Goal: Navigation & Orientation: Find specific page/section

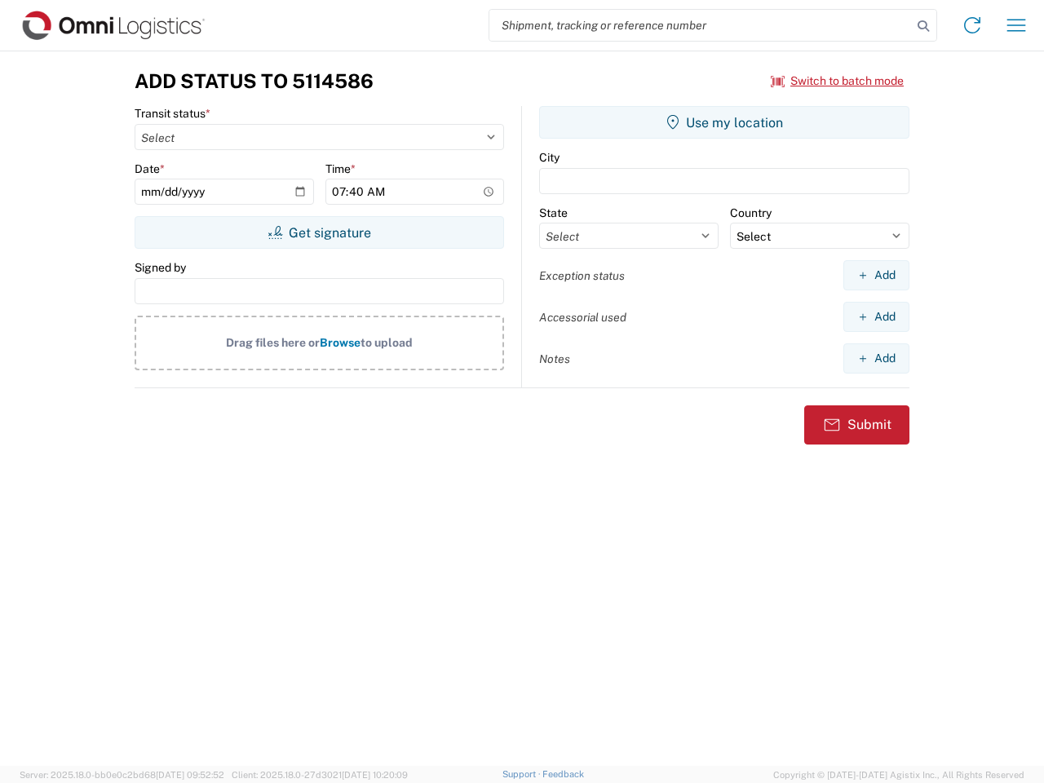
click at [701, 25] on input "search" at bounding box center [700, 25] width 423 height 31
click at [923, 26] on icon at bounding box center [923, 26] width 23 height 23
click at [972, 25] on icon at bounding box center [972, 25] width 26 height 26
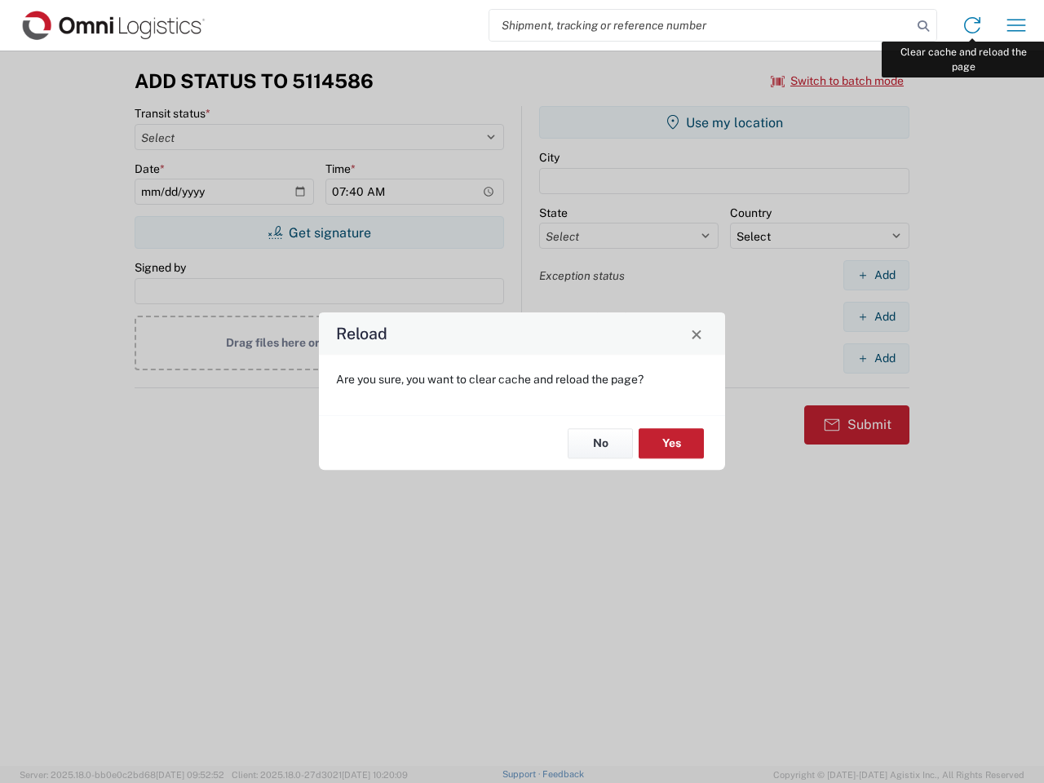
click at [1016, 25] on div "Reload Are you sure, you want to clear cache and reload the page? No Yes" at bounding box center [522, 391] width 1044 height 783
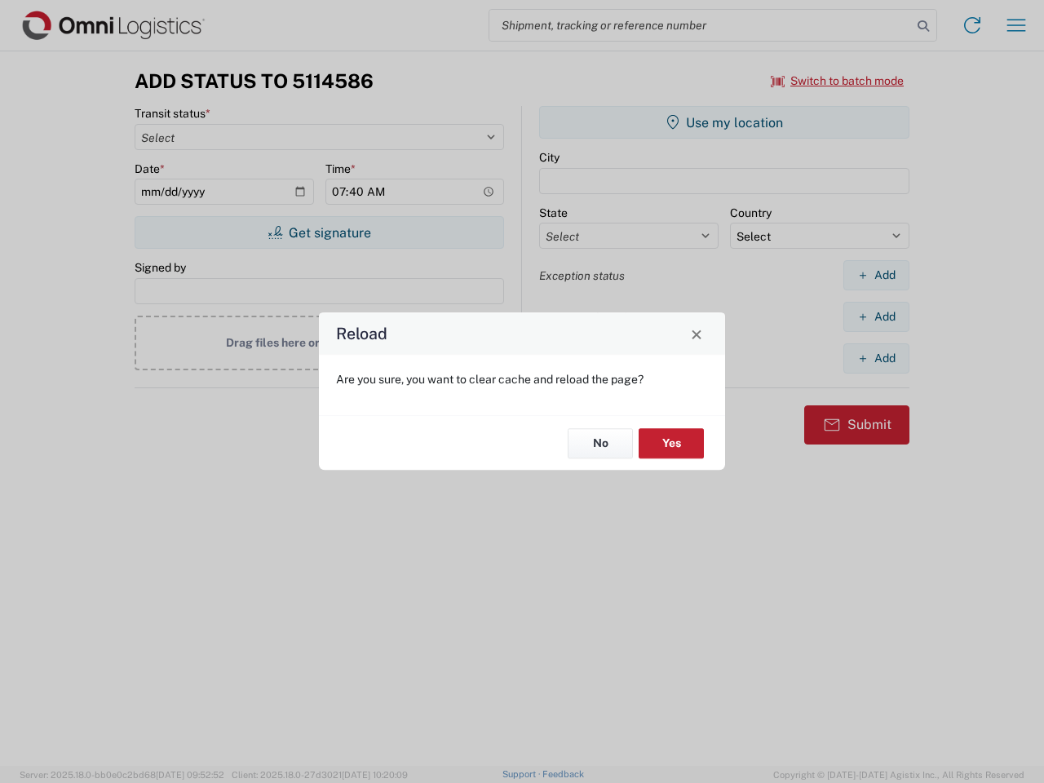
click at [838, 81] on div "Reload Are you sure, you want to clear cache and reload the page? No Yes" at bounding box center [522, 391] width 1044 height 783
click at [319, 232] on div "Reload Are you sure, you want to clear cache and reload the page? No Yes" at bounding box center [522, 391] width 1044 height 783
click at [724, 122] on div "Reload Are you sure, you want to clear cache and reload the page? No Yes" at bounding box center [522, 391] width 1044 height 783
click at [876, 275] on div "Reload Are you sure, you want to clear cache and reload the page? No Yes" at bounding box center [522, 391] width 1044 height 783
click at [876, 316] on div "Reload Are you sure, you want to clear cache and reload the page? No Yes" at bounding box center [522, 391] width 1044 height 783
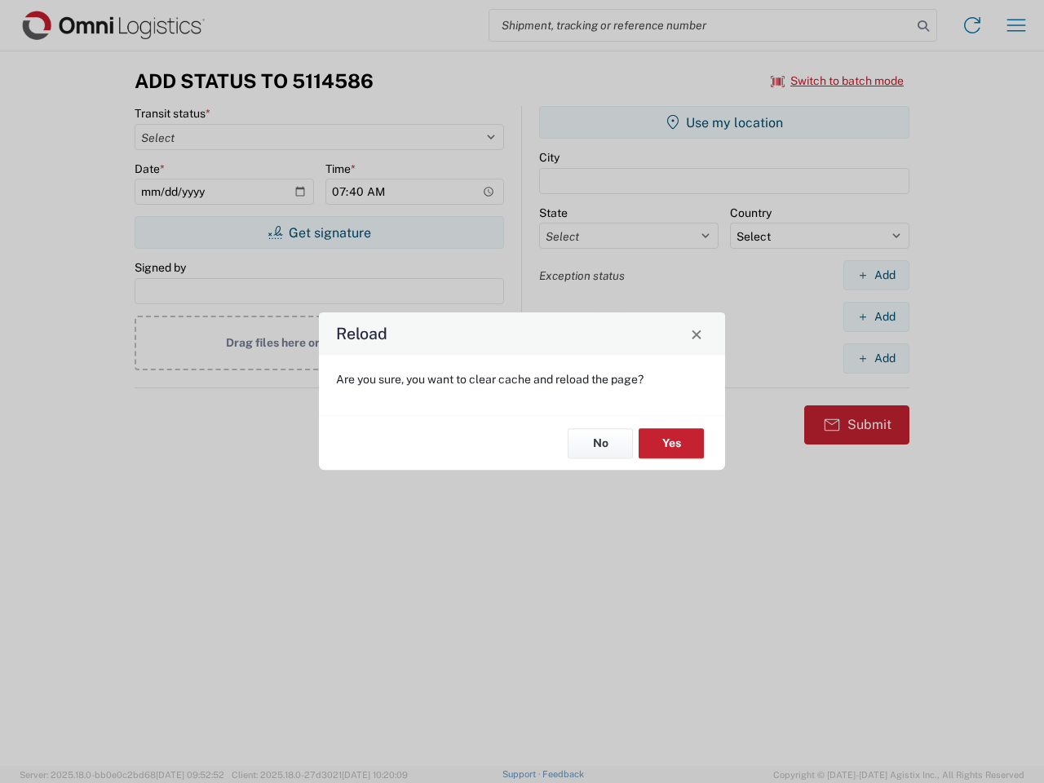
click at [876, 358] on div "Reload Are you sure, you want to clear cache and reload the page? No Yes" at bounding box center [522, 391] width 1044 height 783
